Goal: Information Seeking & Learning: Understand process/instructions

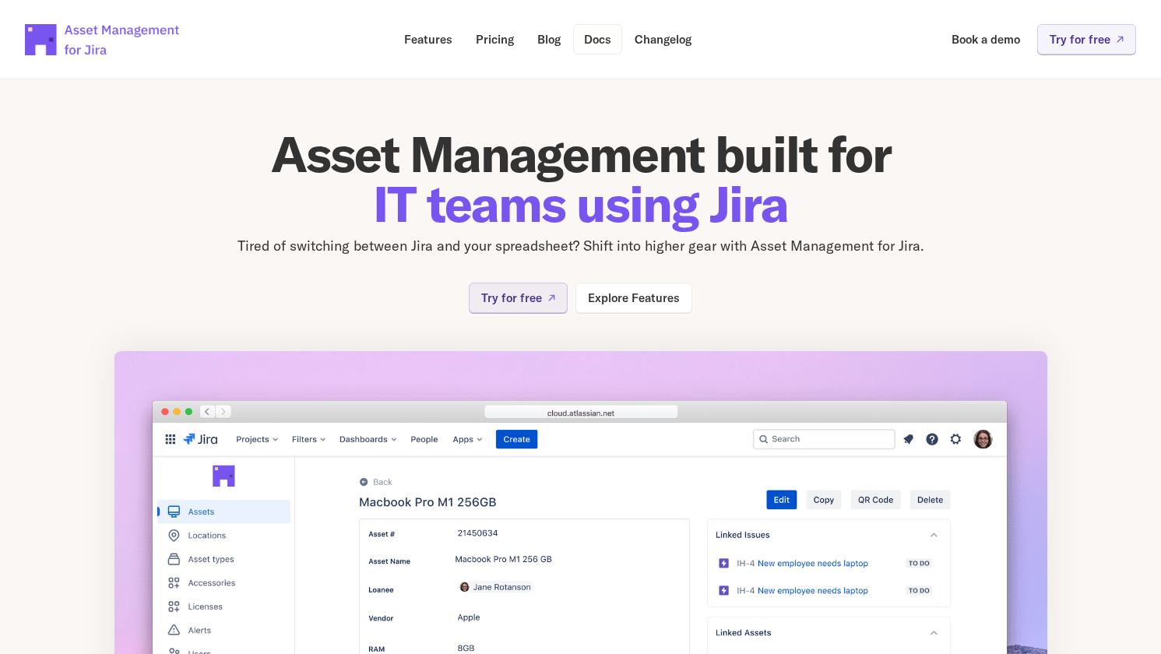
click at [598, 37] on p "Docs" at bounding box center [597, 39] width 27 height 12
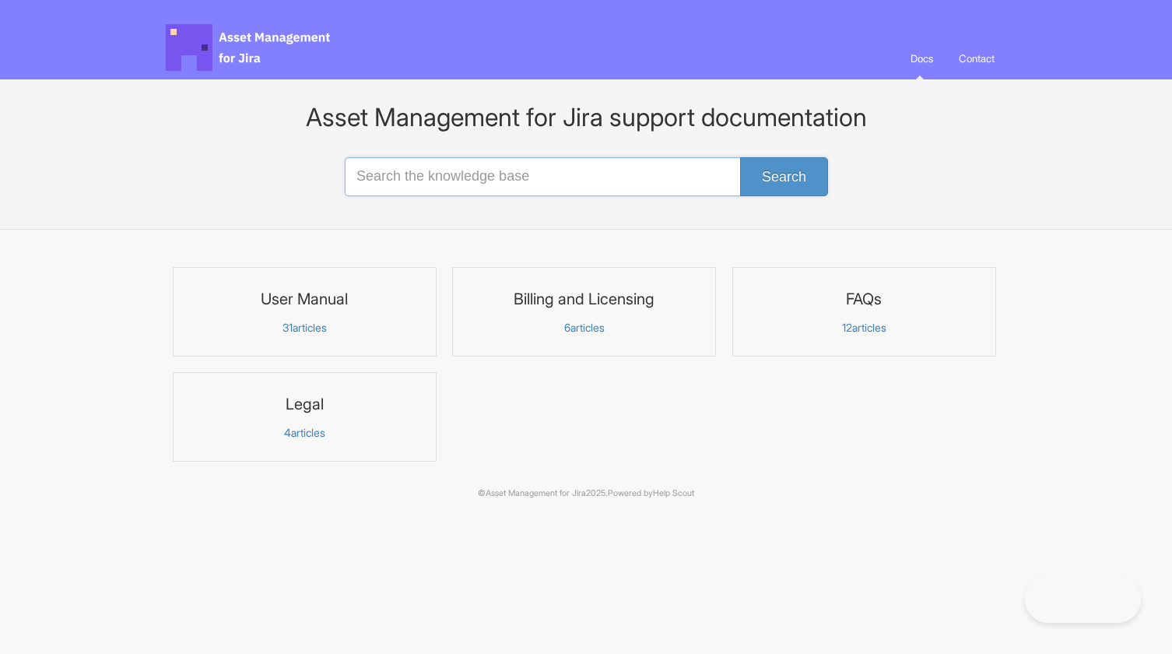
click at [408, 160] on input "Search the knowledge base" at bounding box center [586, 176] width 483 height 39
type input "brother"
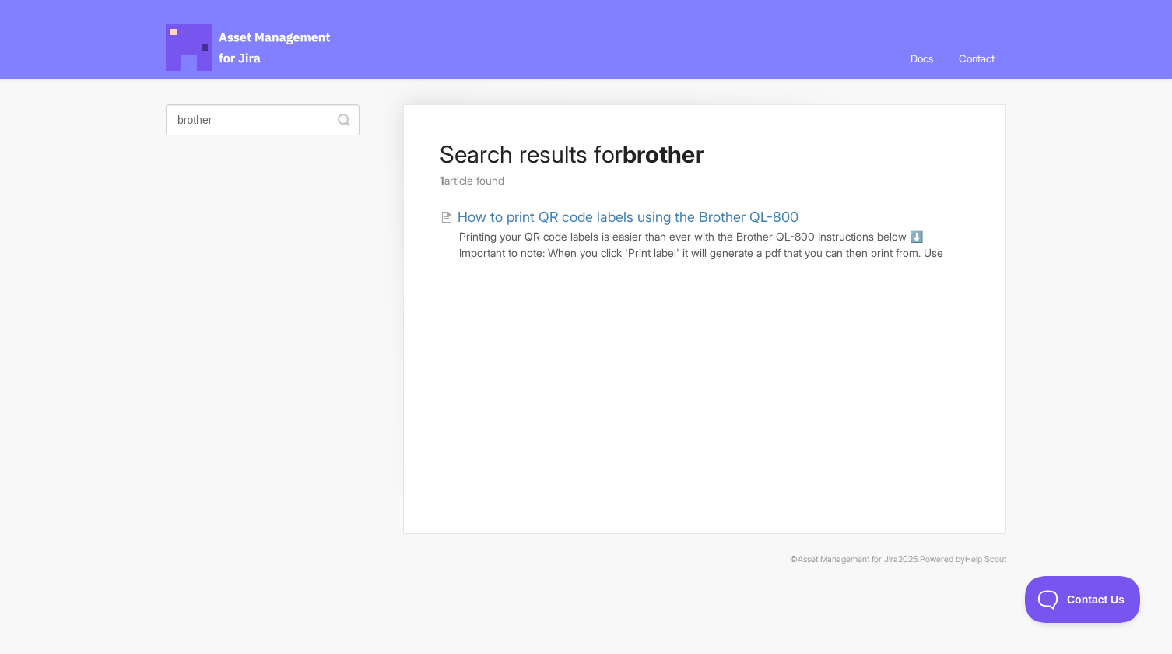
click at [530, 213] on link "How to print QR code labels using the Brother QL-800" at bounding box center [620, 216] width 358 height 21
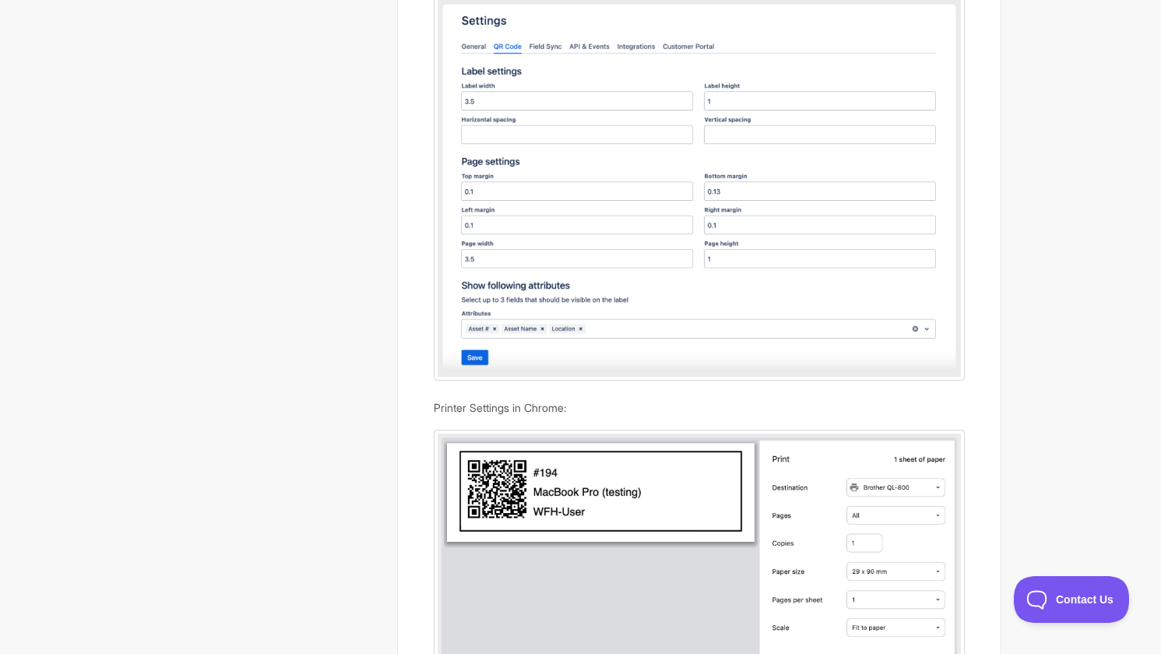
scroll to position [624, 0]
